Goal: Task Accomplishment & Management: Manage account settings

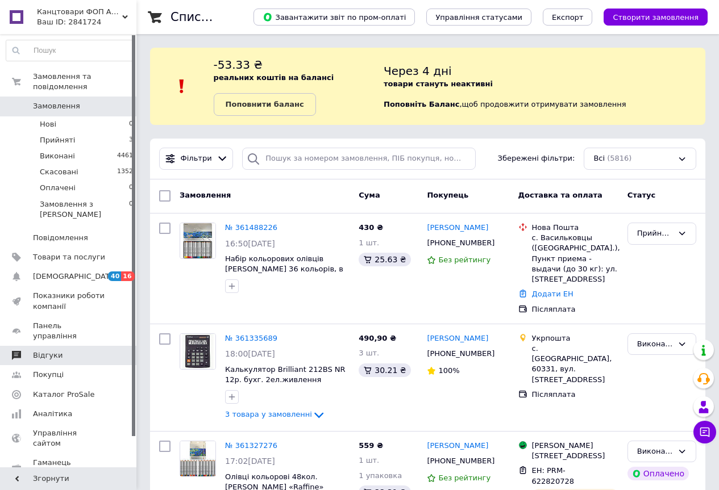
click at [44, 351] on span "Відгуки" at bounding box center [48, 356] width 30 height 10
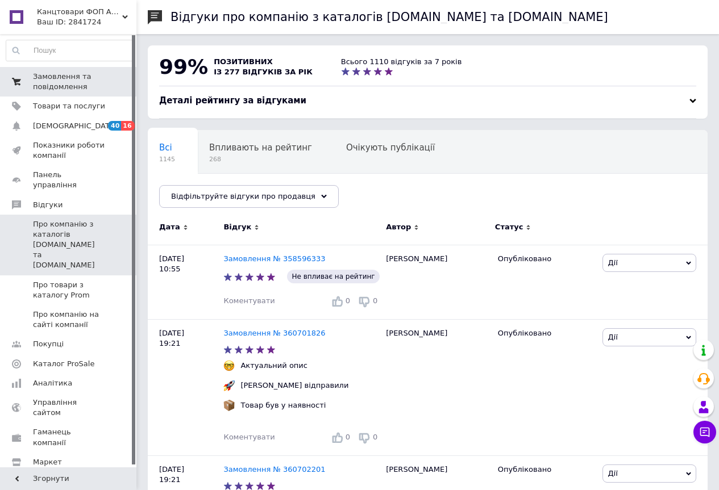
click at [62, 82] on span "Замовлення та повідомлення" at bounding box center [69, 82] width 72 height 20
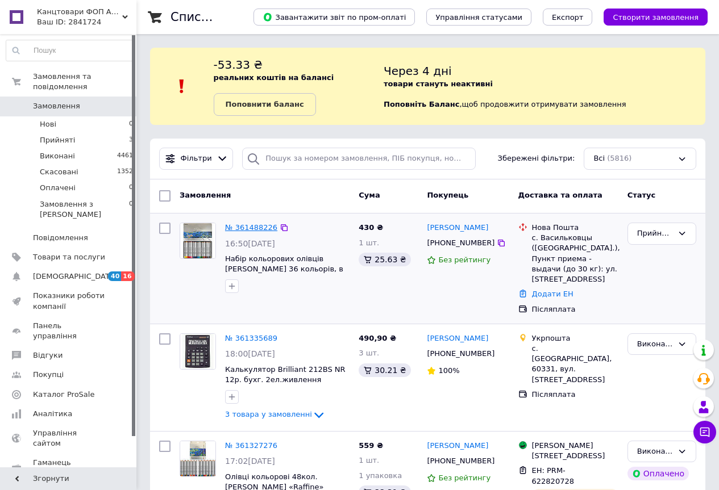
click at [248, 226] on link "№ 361488226" at bounding box center [251, 227] width 52 height 9
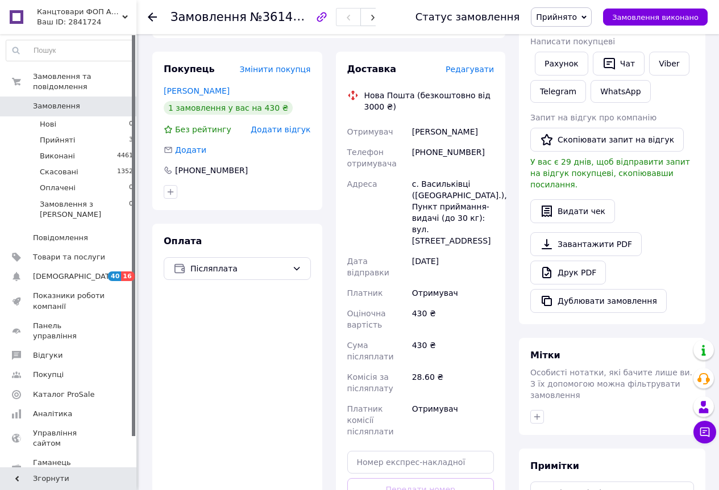
scroll to position [284, 0]
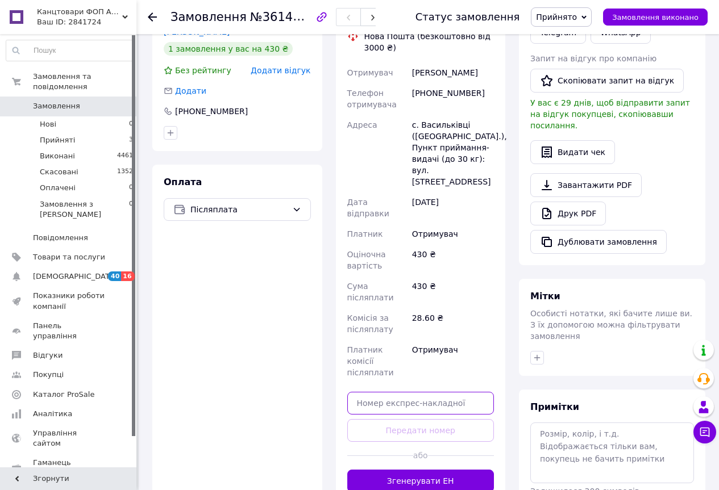
click at [417, 392] on input "text" at bounding box center [420, 403] width 147 height 23
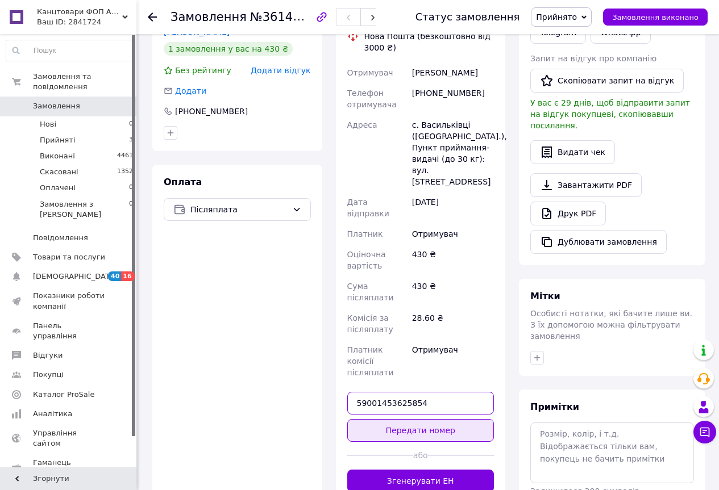
type input "59001453625854"
click at [422, 419] on button "Передати номер" at bounding box center [420, 430] width 147 height 23
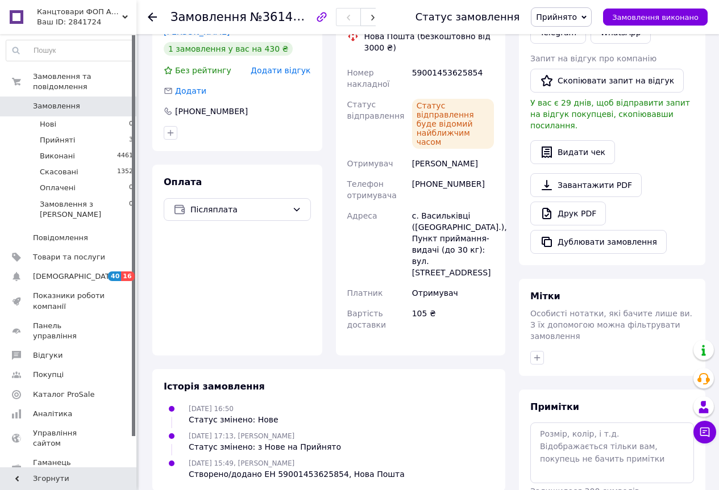
click at [586, 19] on icon at bounding box center [583, 17] width 5 height 5
click at [572, 40] on li "Виконано" at bounding box center [561, 39] width 60 height 17
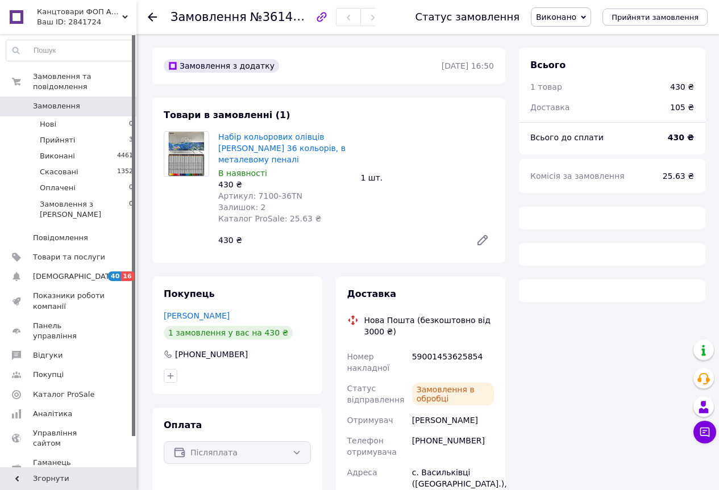
scroll to position [161, 0]
